Goal: Task Accomplishment & Management: Use online tool/utility

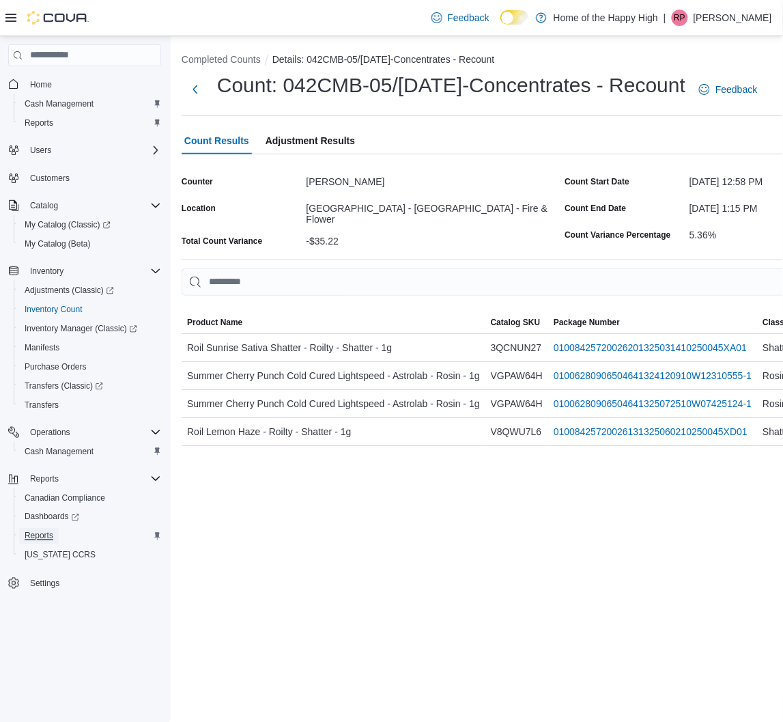
click at [40, 537] on span "Reports" at bounding box center [39, 536] width 29 height 11
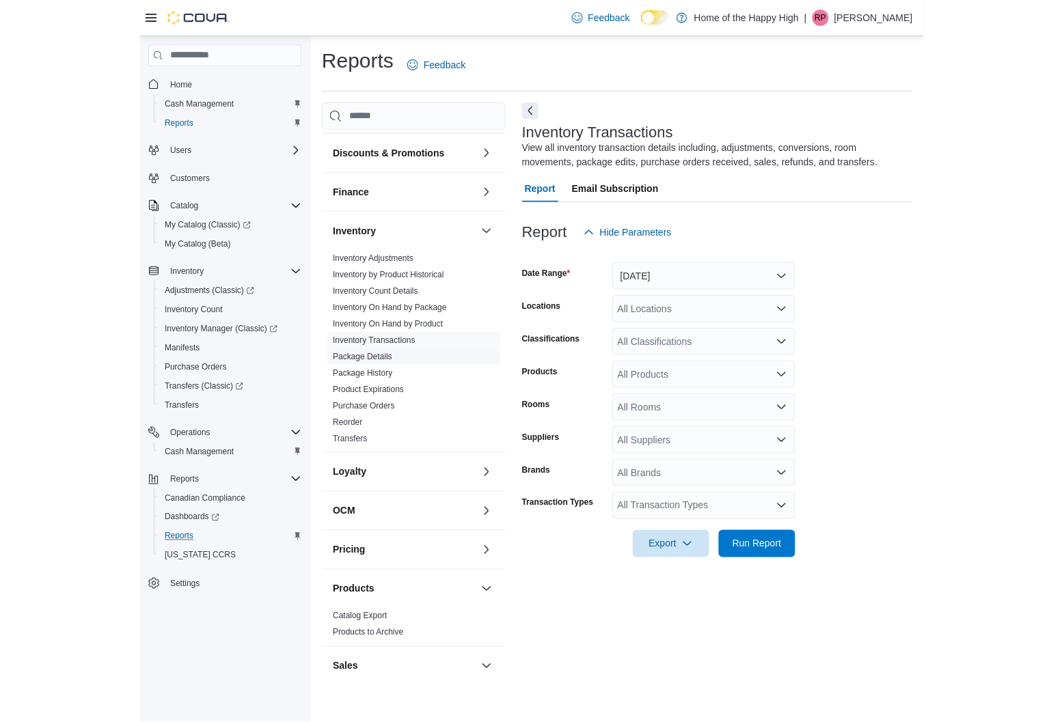
scroll to position [303, 0]
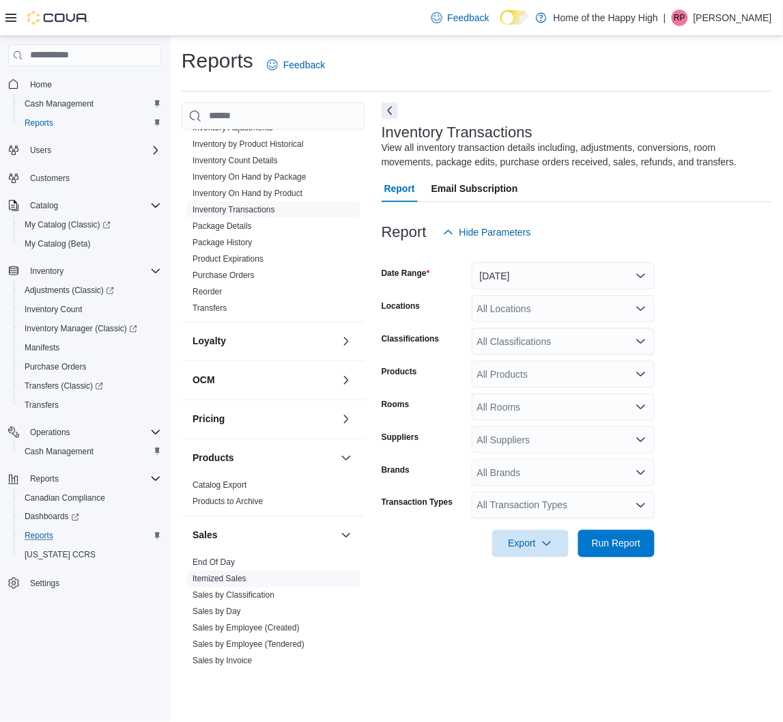
click at [222, 571] on span "Itemized Sales" at bounding box center [273, 579] width 173 height 16
click at [226, 563] on link "End Of Day" at bounding box center [214, 563] width 42 height 10
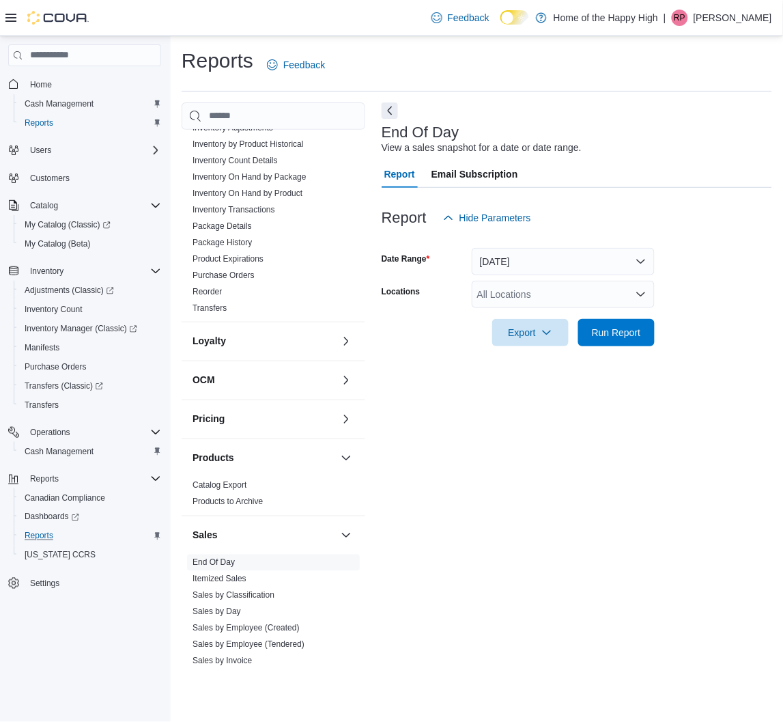
click at [502, 298] on div "All Locations" at bounding box center [563, 294] width 183 height 27
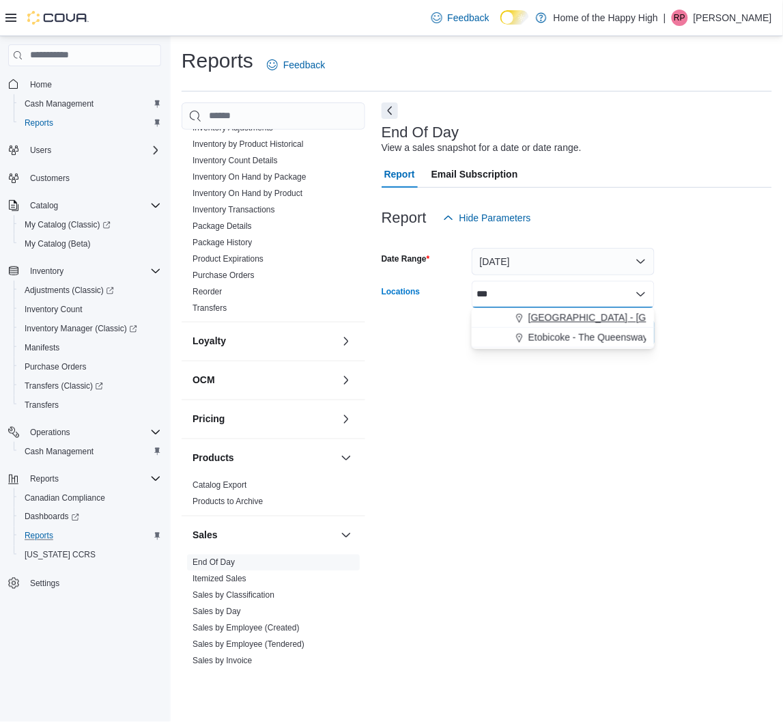
type input "***"
click at [554, 315] on span "[GEOGRAPHIC_DATA] - [GEOGRAPHIC_DATA] - Fire & Flower" at bounding box center [665, 318] width 273 height 14
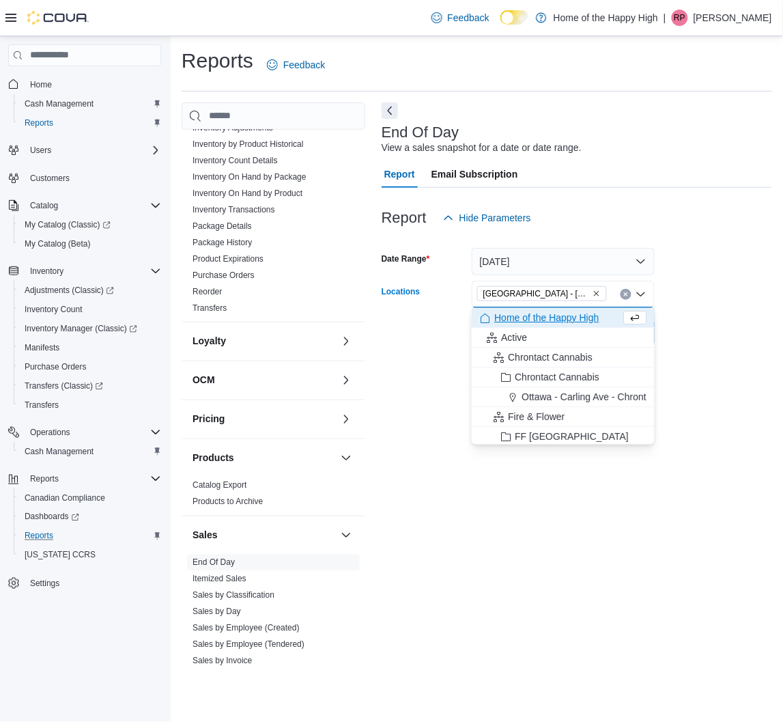
click at [575, 520] on div "End Of Day View a sales snapshot for a date or date range. Report Email Subscri…" at bounding box center [577, 386] width 391 height 569
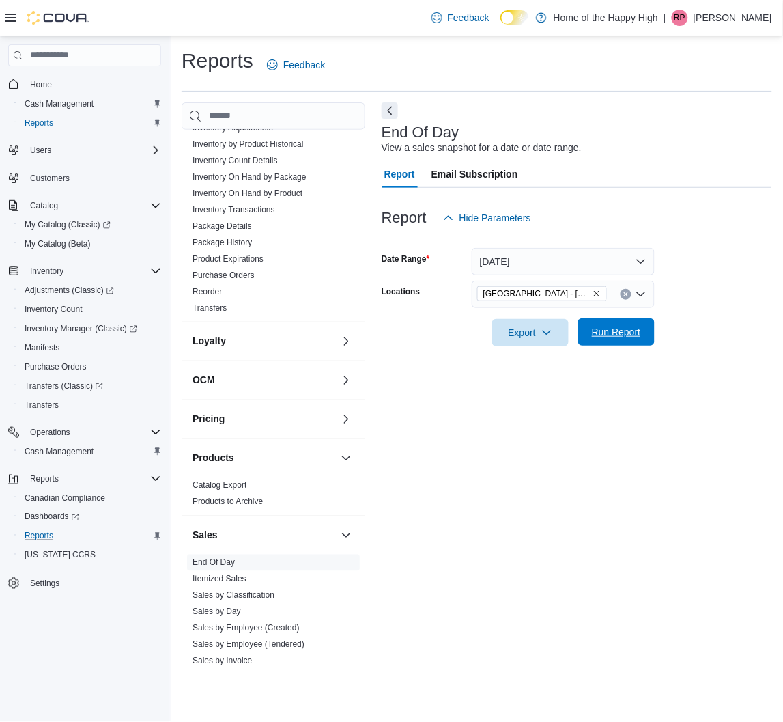
click at [619, 333] on span "Run Report" at bounding box center [616, 332] width 49 height 14
